Goal: Information Seeking & Learning: Learn about a topic

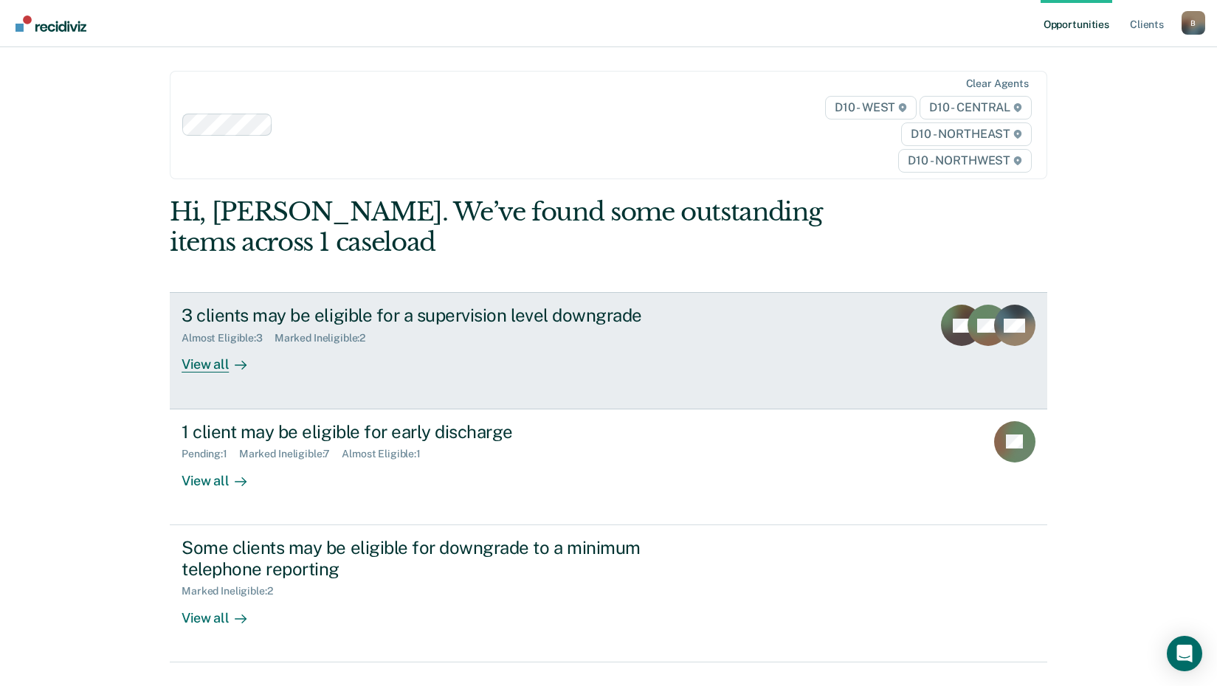
click at [216, 363] on div "View all" at bounding box center [223, 359] width 83 height 29
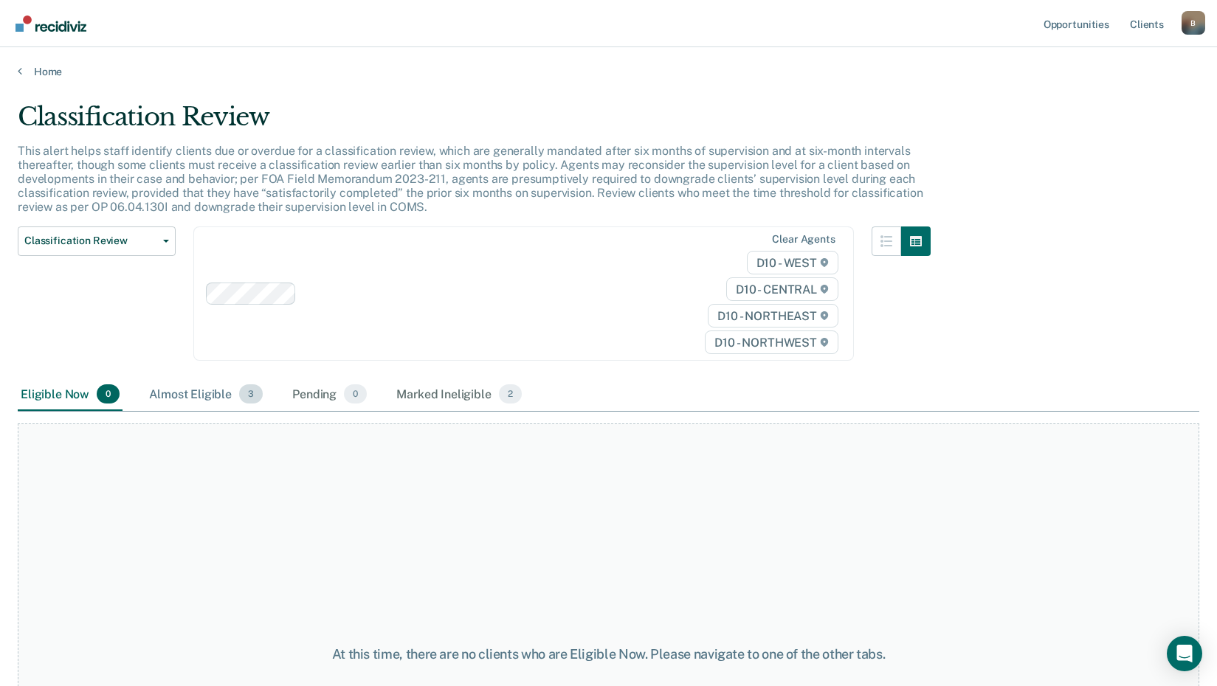
click at [220, 393] on div "Almost Eligible 3" at bounding box center [206, 395] width 120 height 32
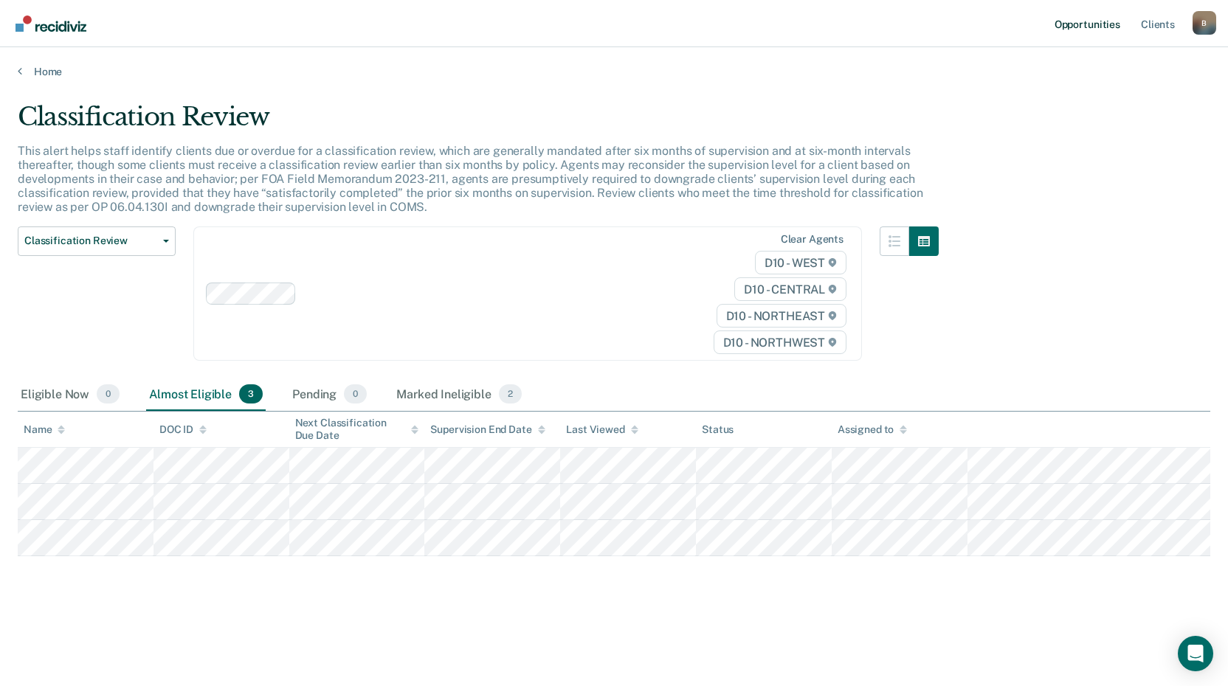
click at [1068, 27] on link "Opportunities" at bounding box center [1088, 23] width 72 height 47
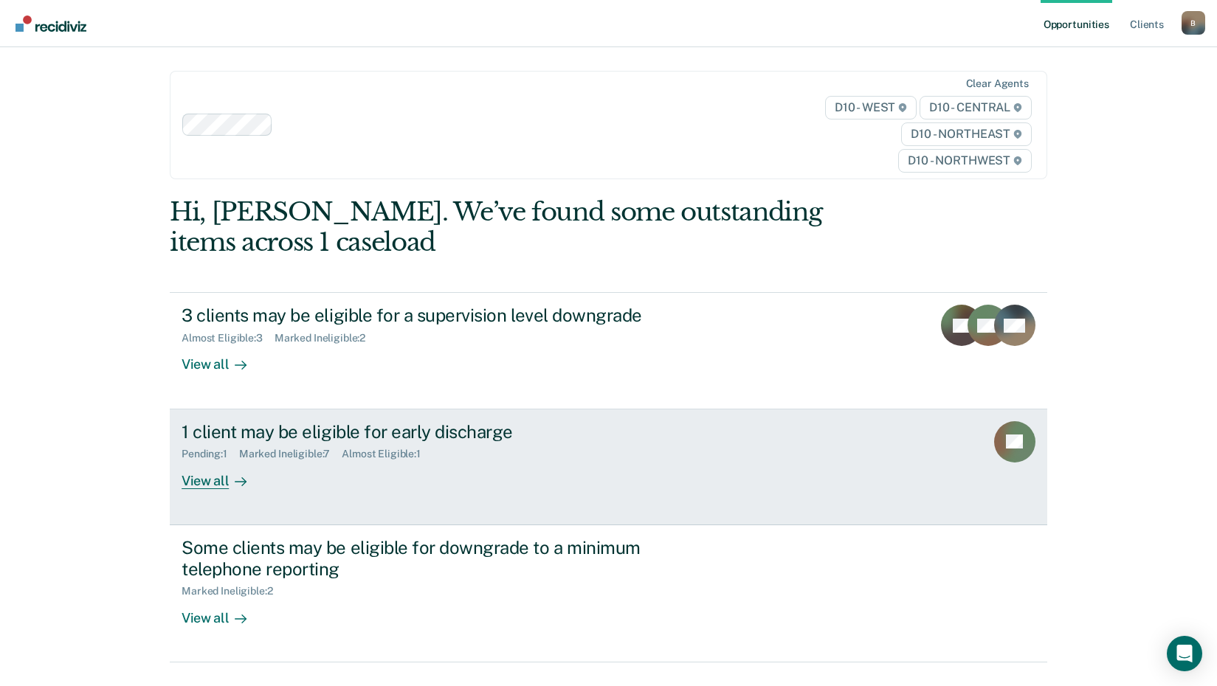
click at [212, 482] on div "View all" at bounding box center [223, 475] width 83 height 29
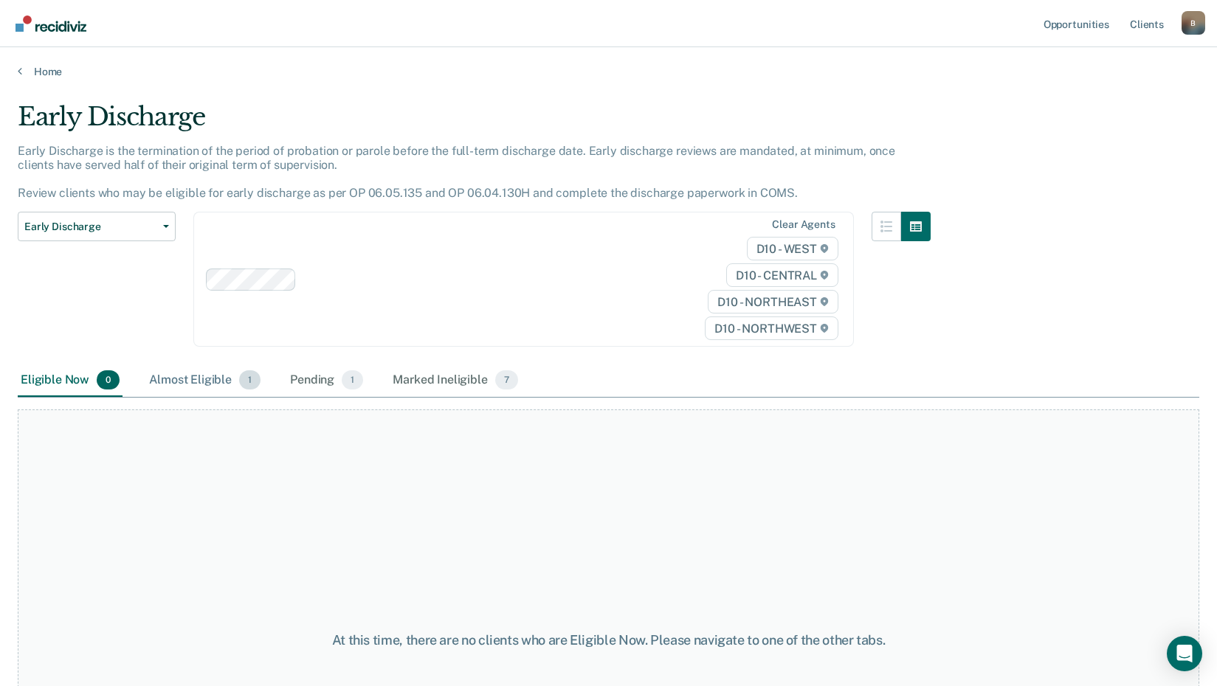
click at [215, 372] on div "Almost Eligible 1" at bounding box center [204, 381] width 117 height 32
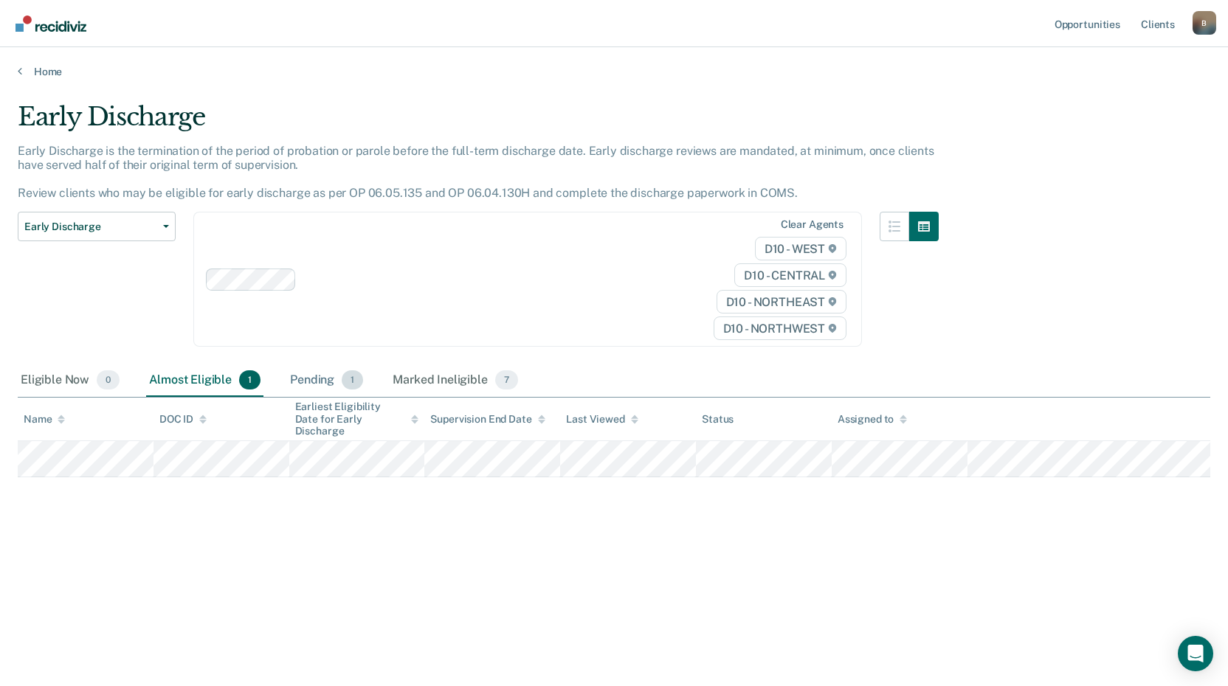
click at [310, 387] on div "Pending 1" at bounding box center [326, 381] width 79 height 32
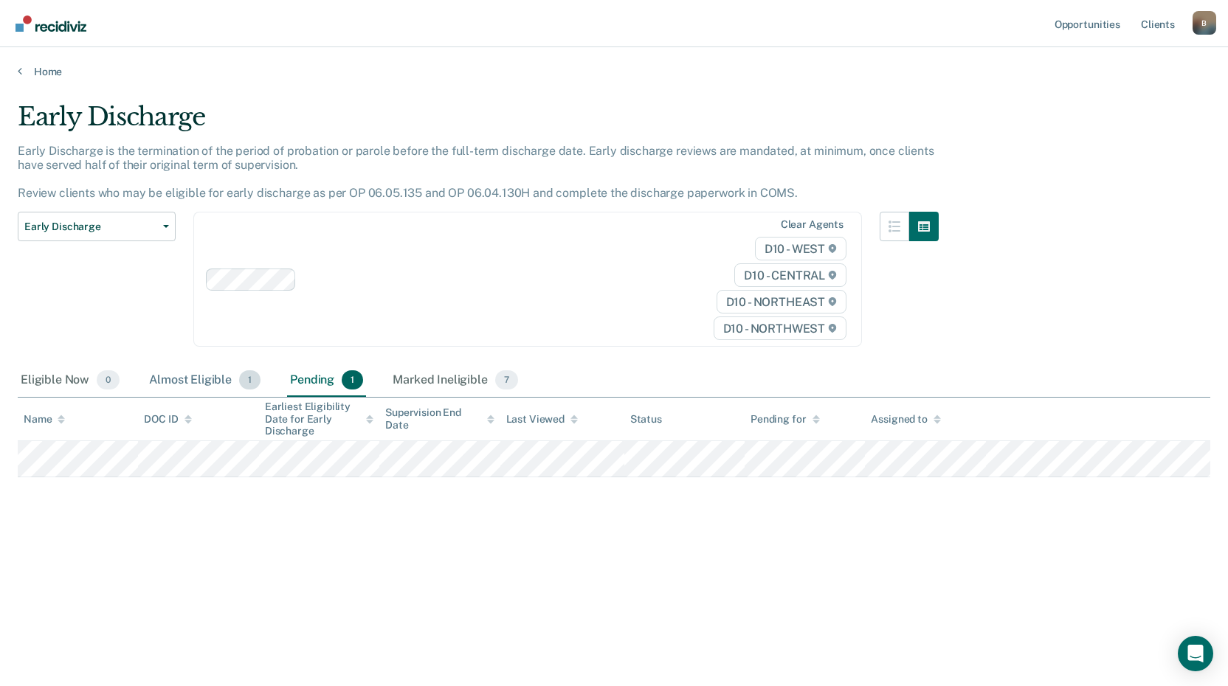
click at [205, 381] on div "Almost Eligible 1" at bounding box center [204, 381] width 117 height 32
